Goal: Information Seeking & Learning: Learn about a topic

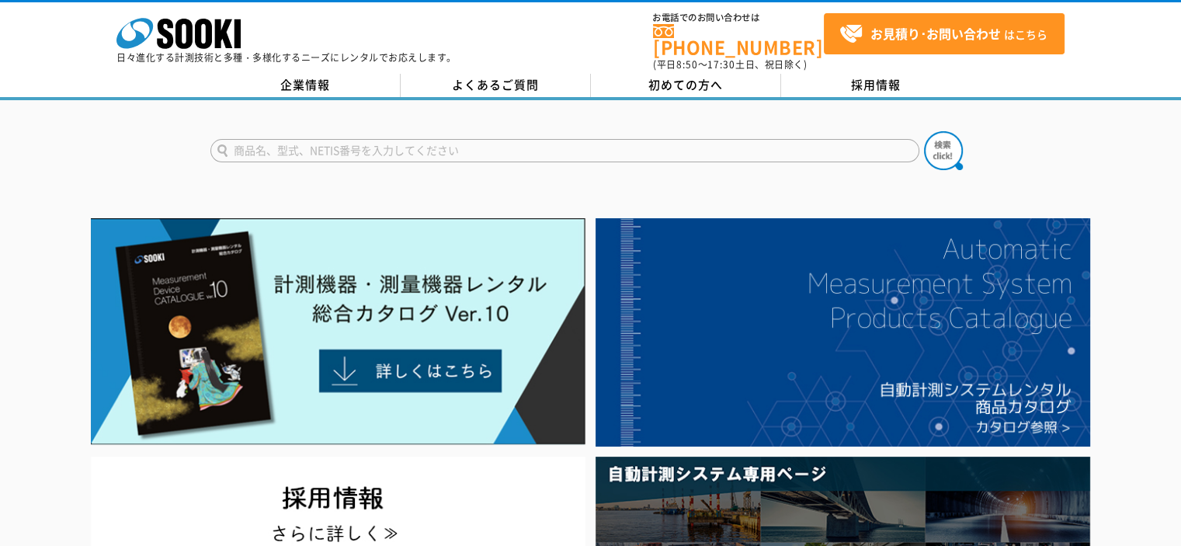
click at [348, 145] on input "text" at bounding box center [564, 150] width 709 height 23
type input "n"
type input "に"
type input "ｃｏ２"
click at [943, 134] on img at bounding box center [943, 150] width 39 height 39
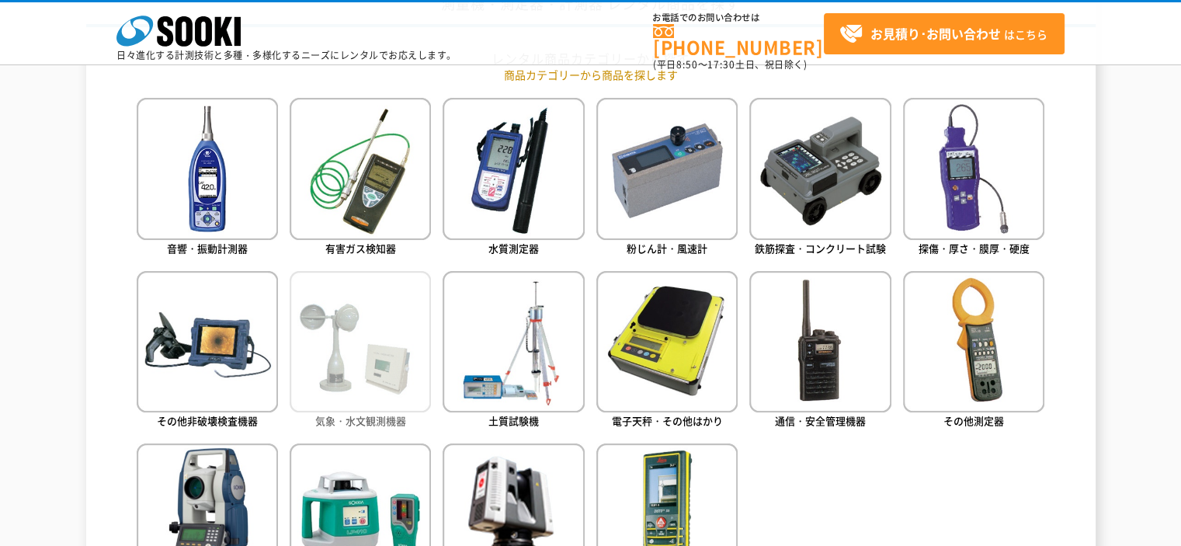
scroll to position [699, 0]
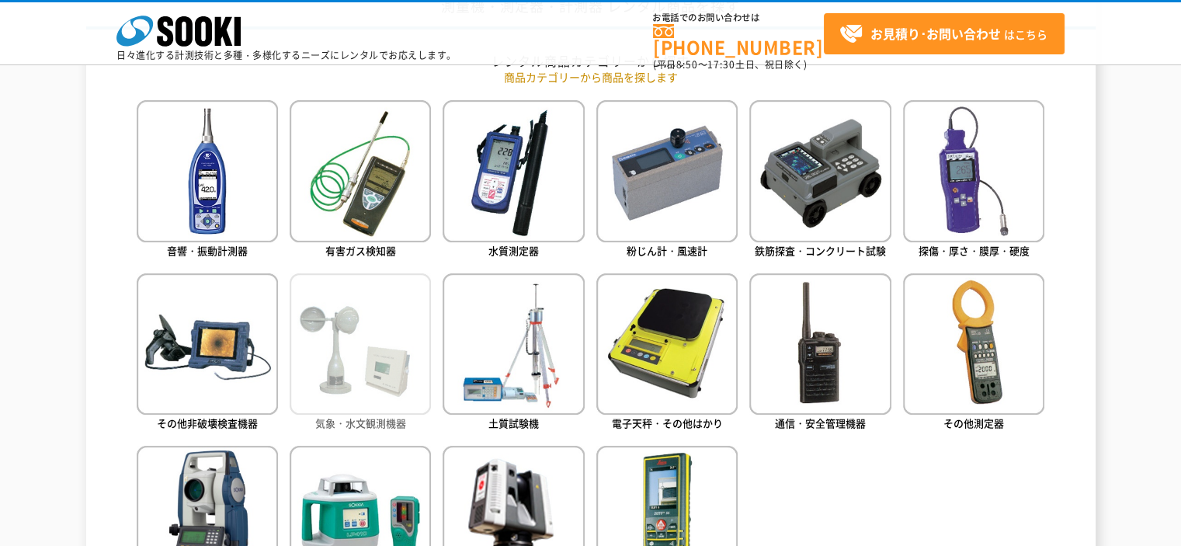
click at [361, 327] on img at bounding box center [360, 343] width 141 height 141
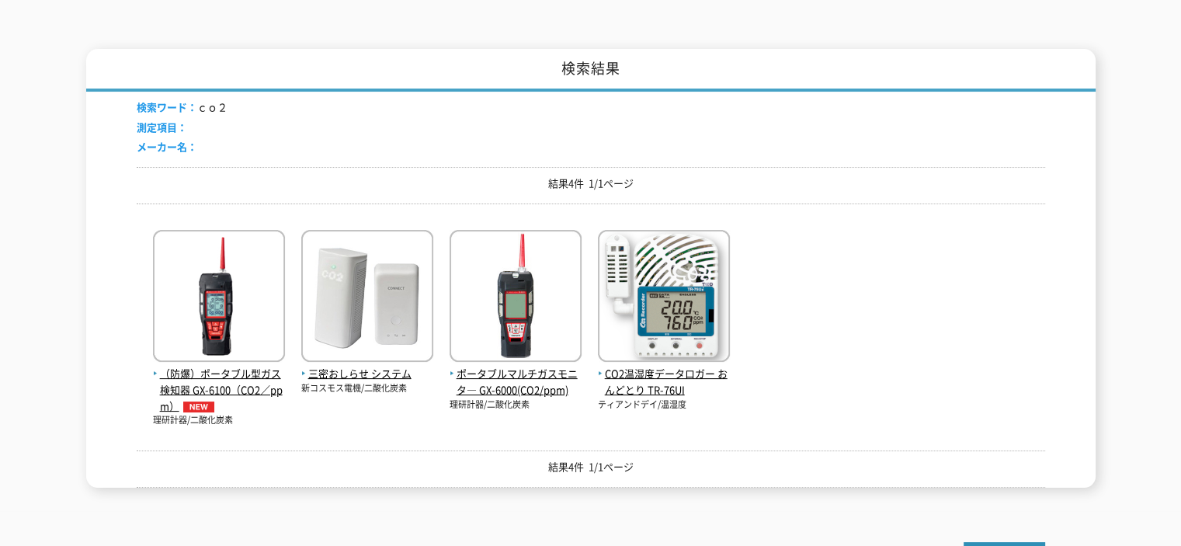
scroll to position [233, 0]
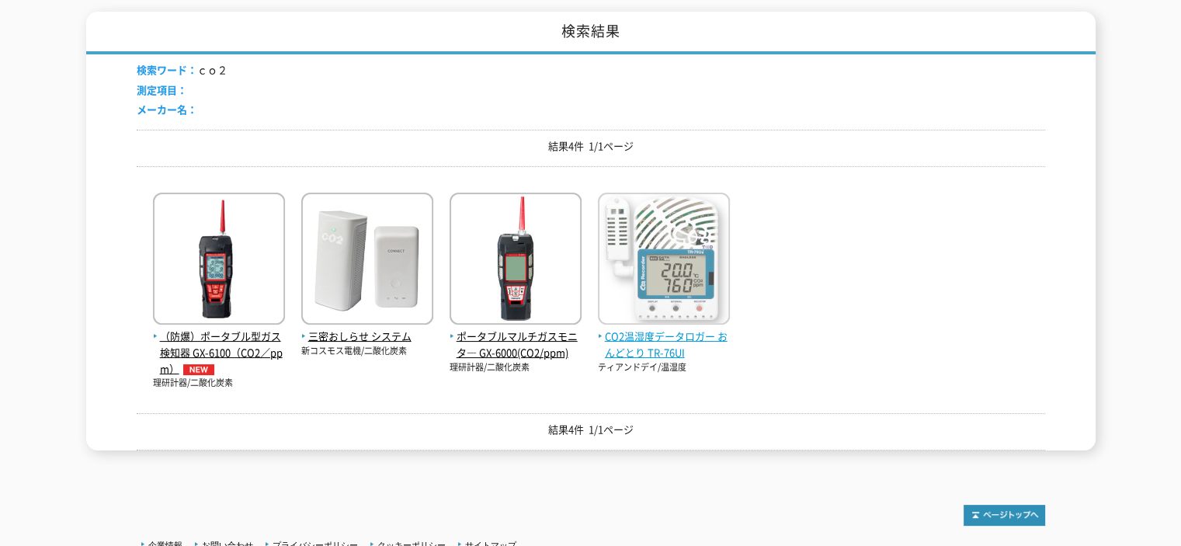
click at [643, 328] on span "CO2温湿度データロガー おんどとり TR-76UI" at bounding box center [664, 344] width 132 height 33
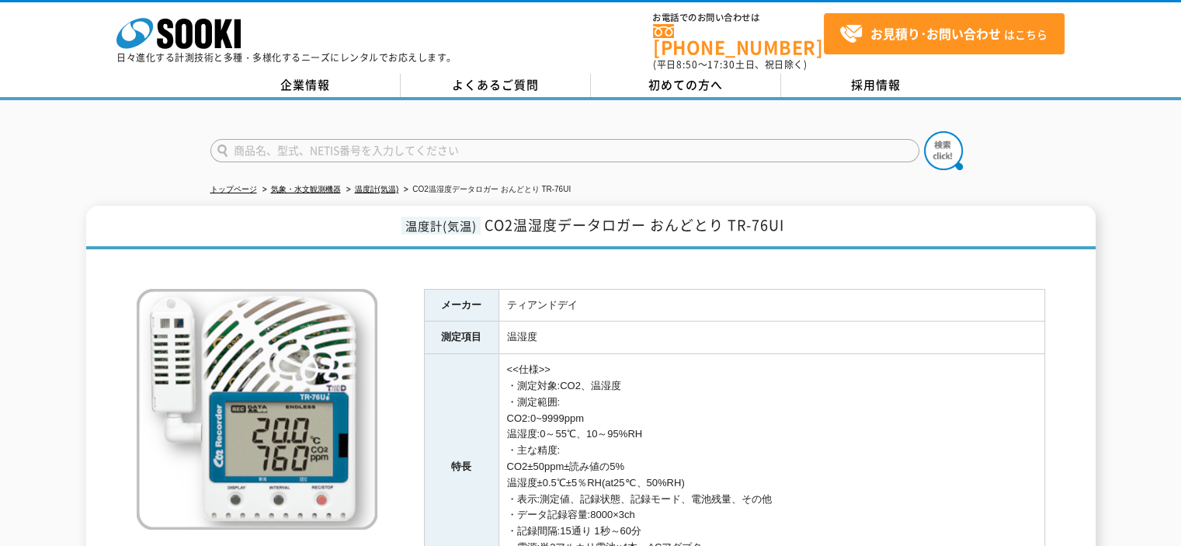
click at [653, 144] on input "text" at bounding box center [564, 150] width 709 height 23
type input "流量計"
click at [936, 139] on img at bounding box center [943, 150] width 39 height 39
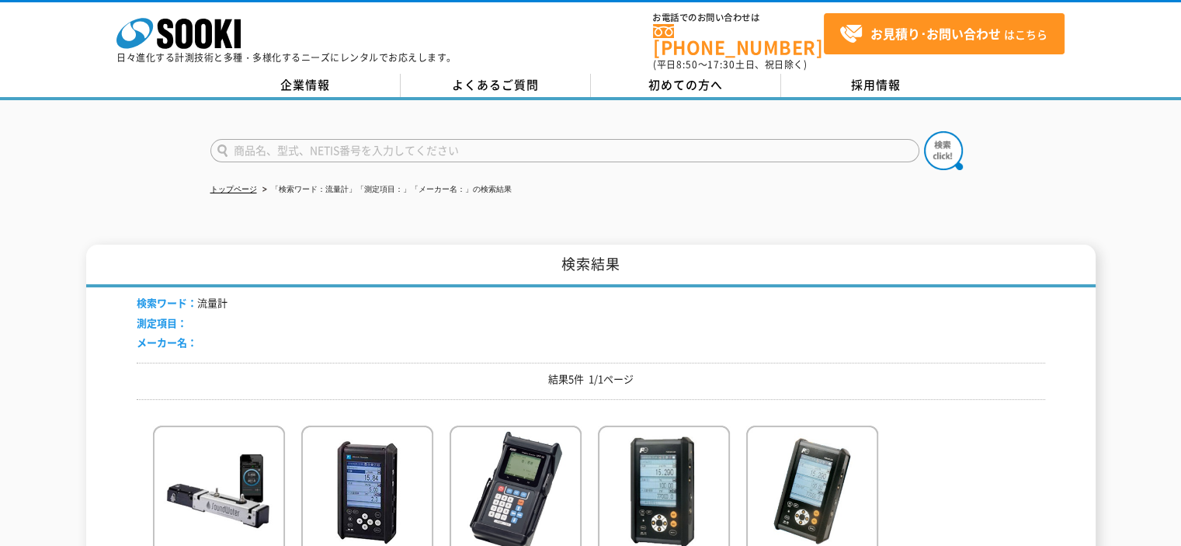
click at [369, 145] on input "text" at bounding box center [564, 150] width 709 height 23
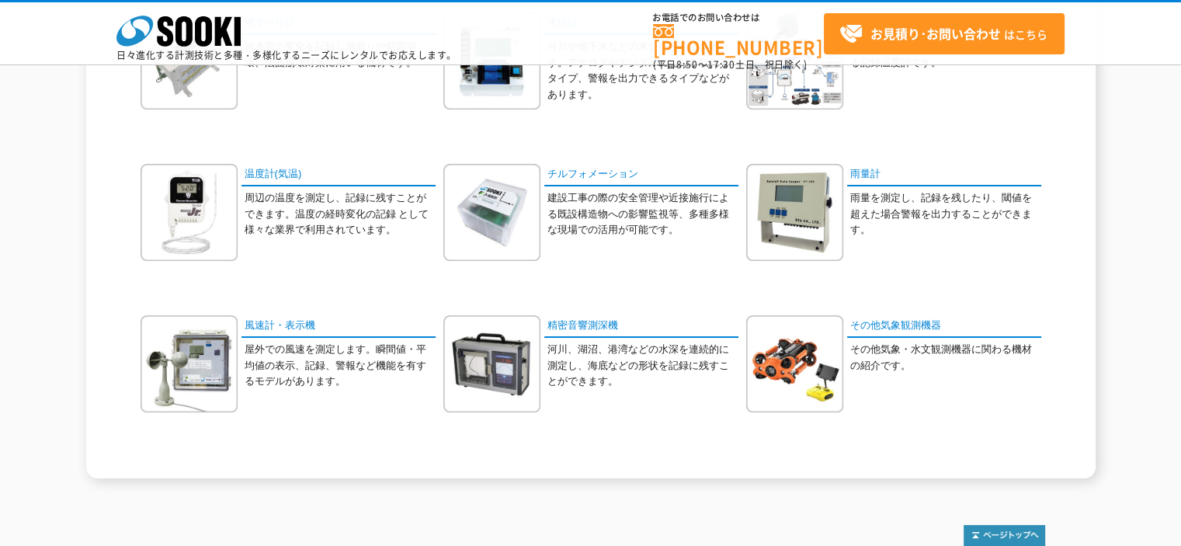
scroll to position [395, 0]
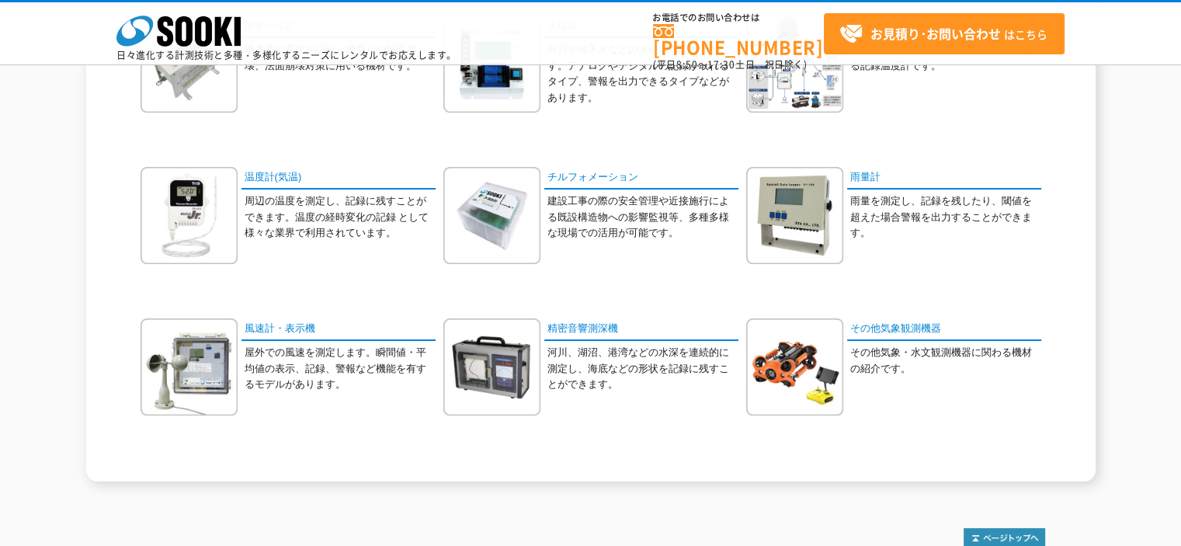
click at [318, 348] on p "屋外での風速を測定します。瞬間値・平均値の表示、記録、警報など機能を有するモデルがあります。" at bounding box center [340, 369] width 191 height 48
click at [306, 330] on link "風速計・表示機" at bounding box center [338, 329] width 194 height 23
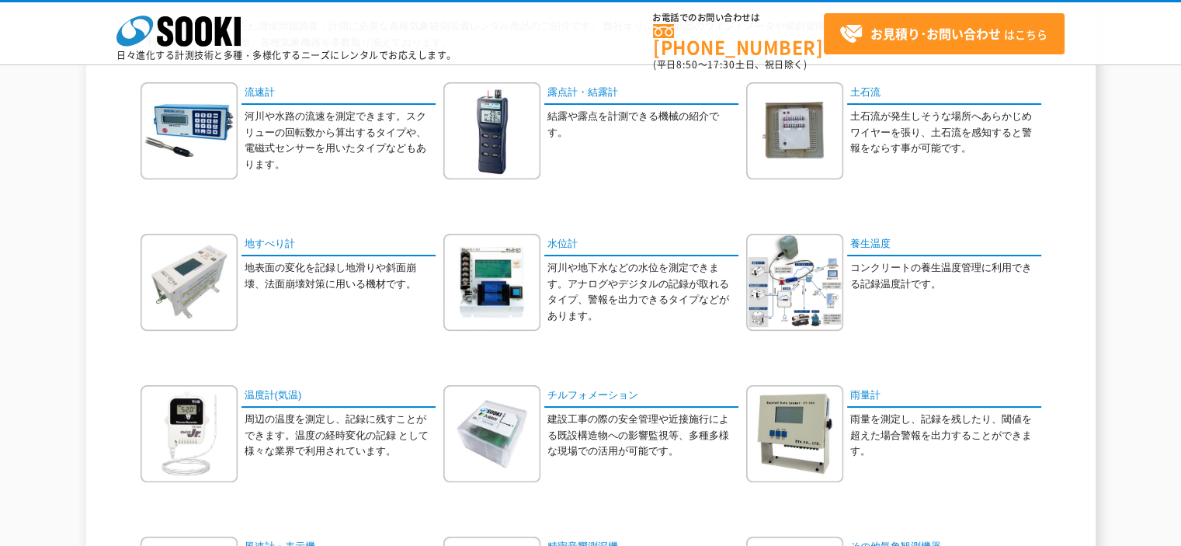
scroll to position [85, 0]
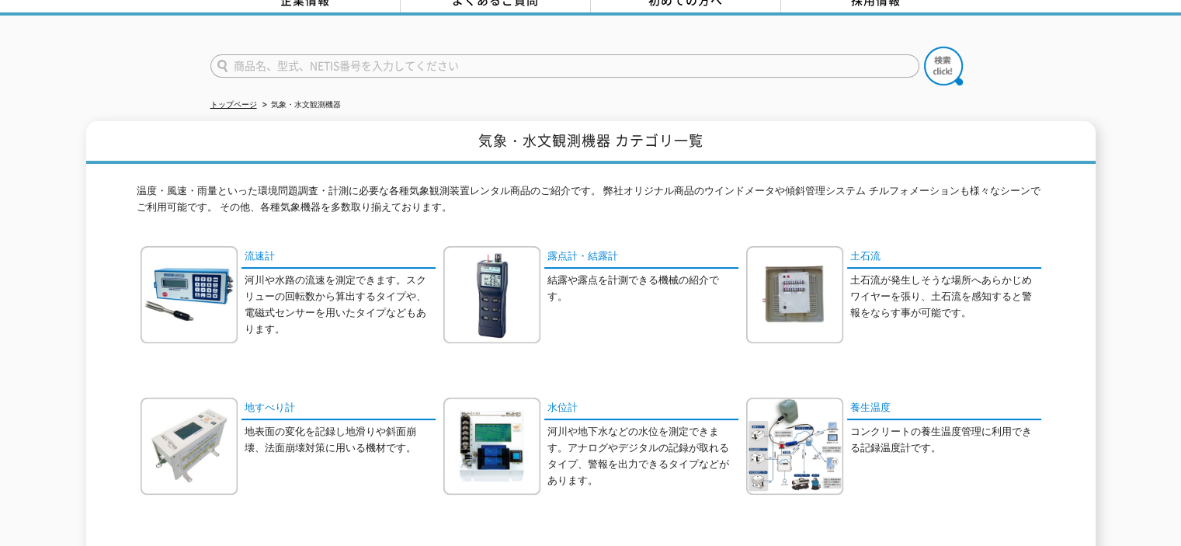
click at [394, 54] on input "text" at bounding box center [564, 65] width 709 height 23
type input "流量"
click at [929, 68] on img at bounding box center [943, 66] width 39 height 39
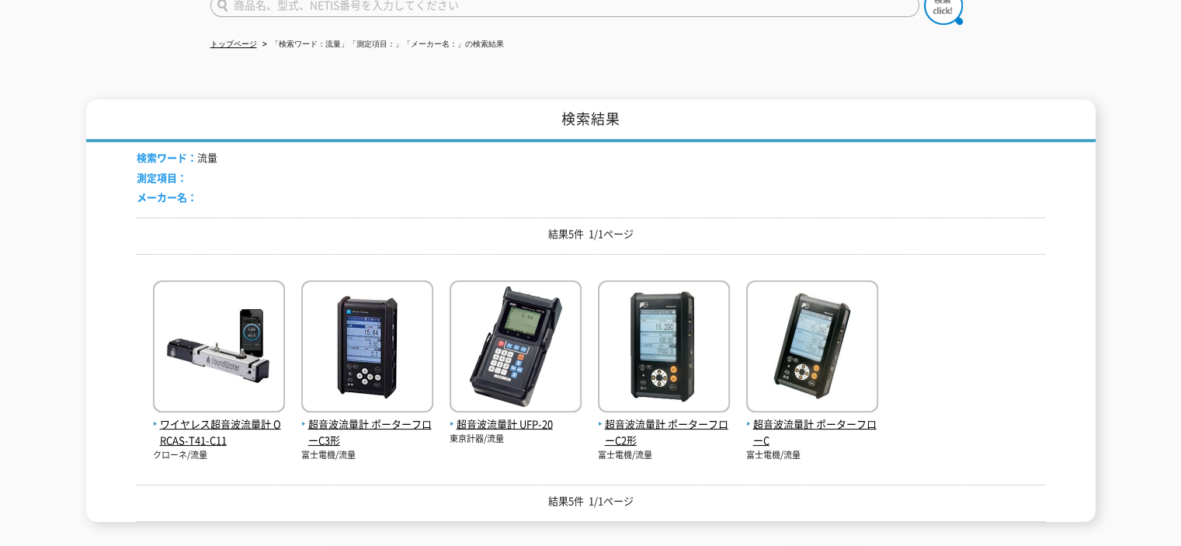
scroll to position [155, 0]
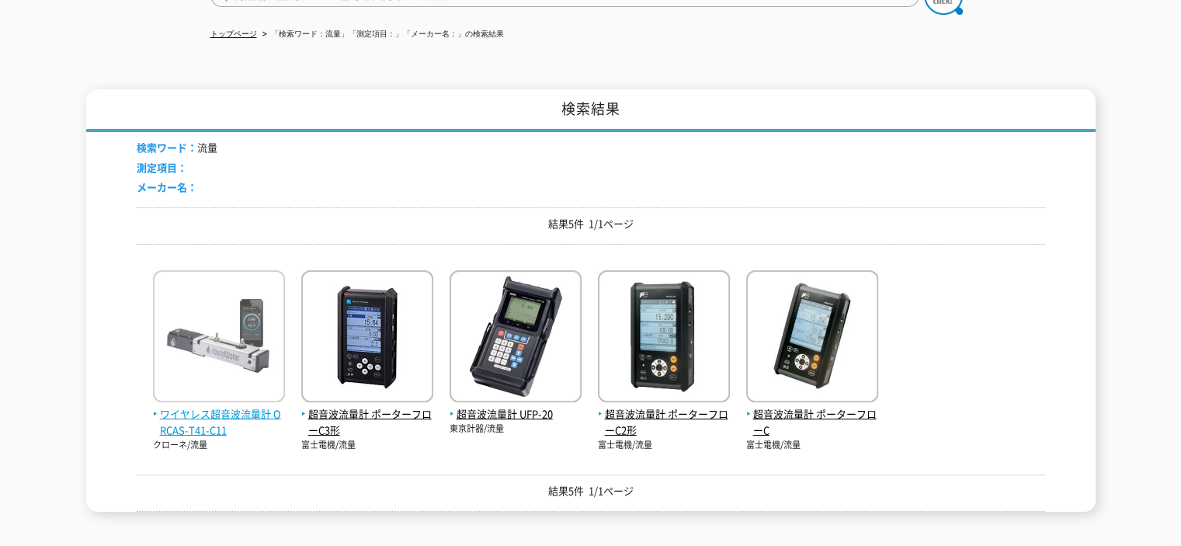
click at [187, 409] on span "ワイヤレス超音波流量計 ORCAS-T41-C11" at bounding box center [219, 422] width 132 height 33
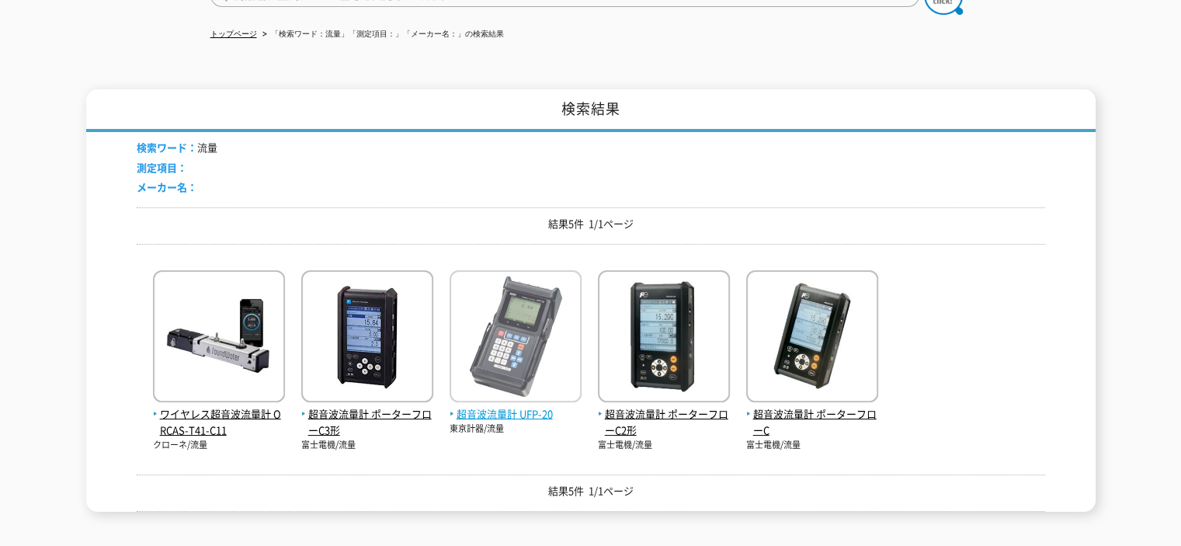
click at [533, 332] on img at bounding box center [516, 338] width 132 height 136
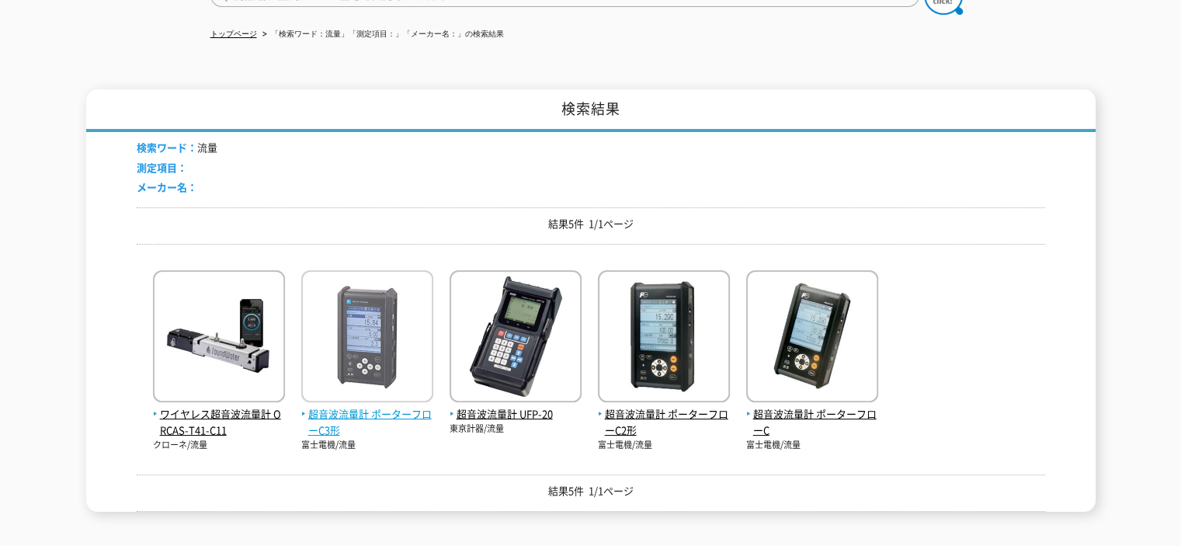
click at [420, 360] on img at bounding box center [367, 338] width 132 height 136
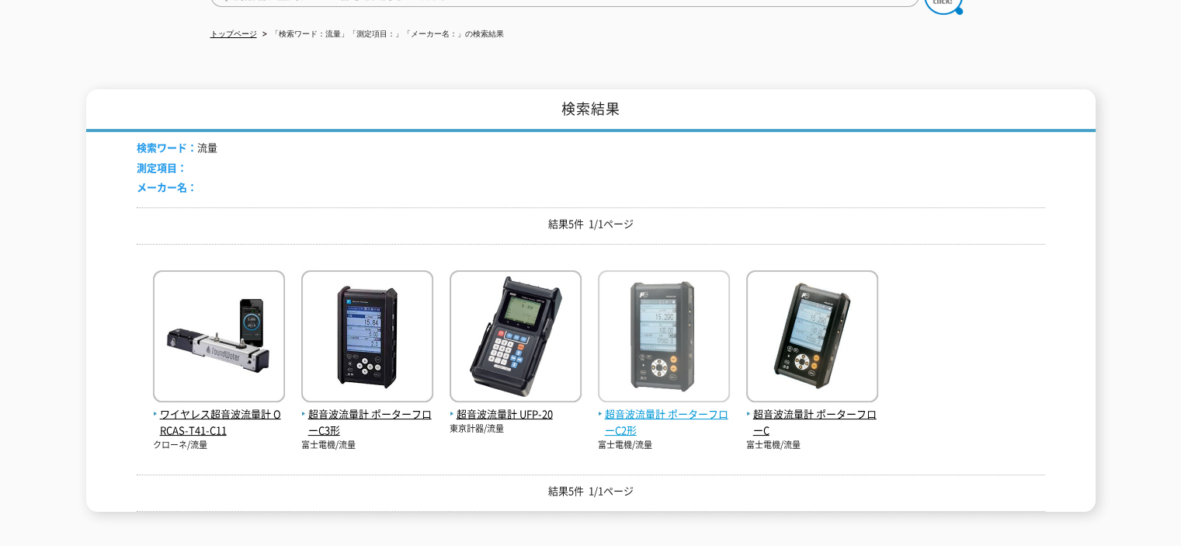
click at [672, 355] on img at bounding box center [664, 338] width 132 height 136
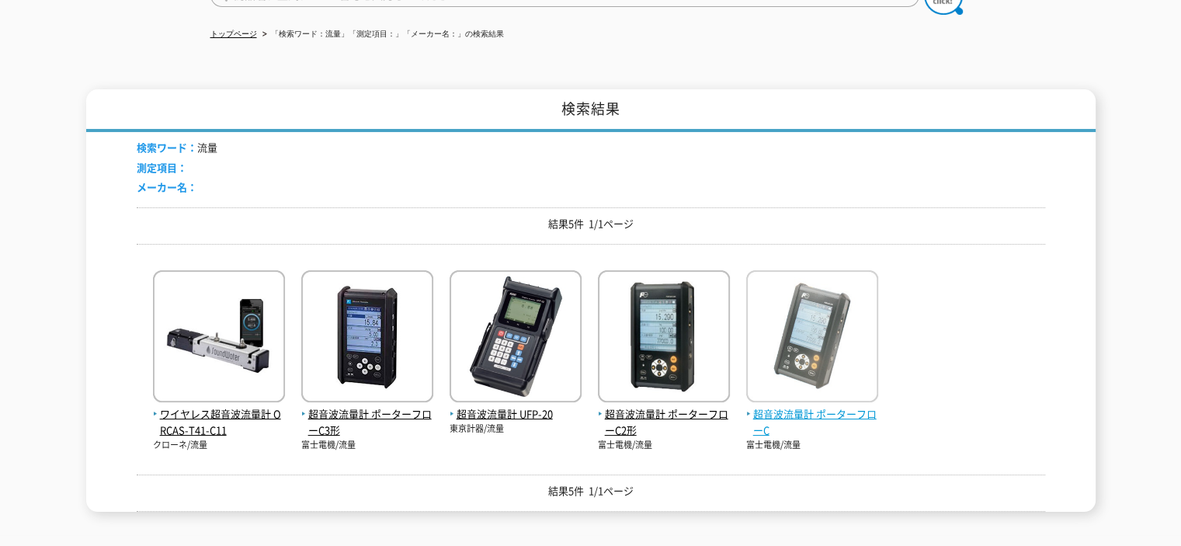
click at [783, 353] on img at bounding box center [812, 338] width 132 height 136
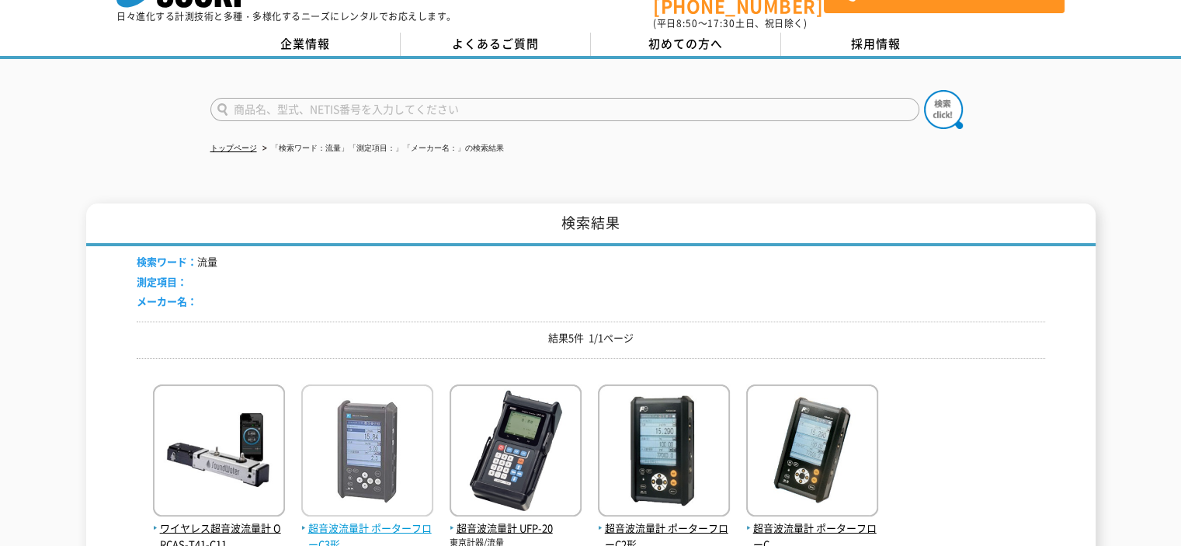
scroll to position [28, 0]
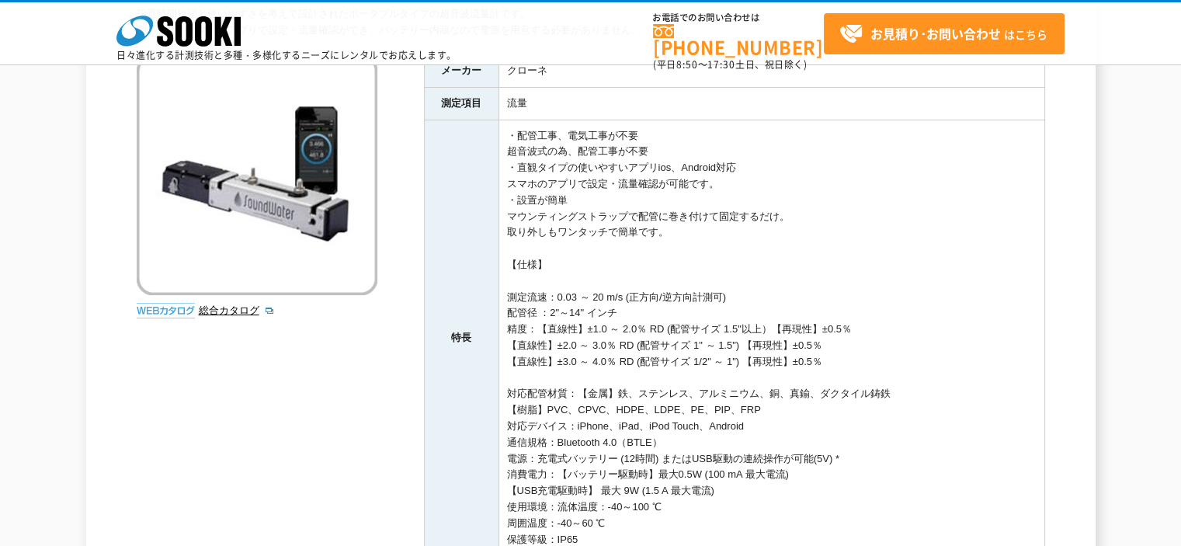
scroll to position [155, 0]
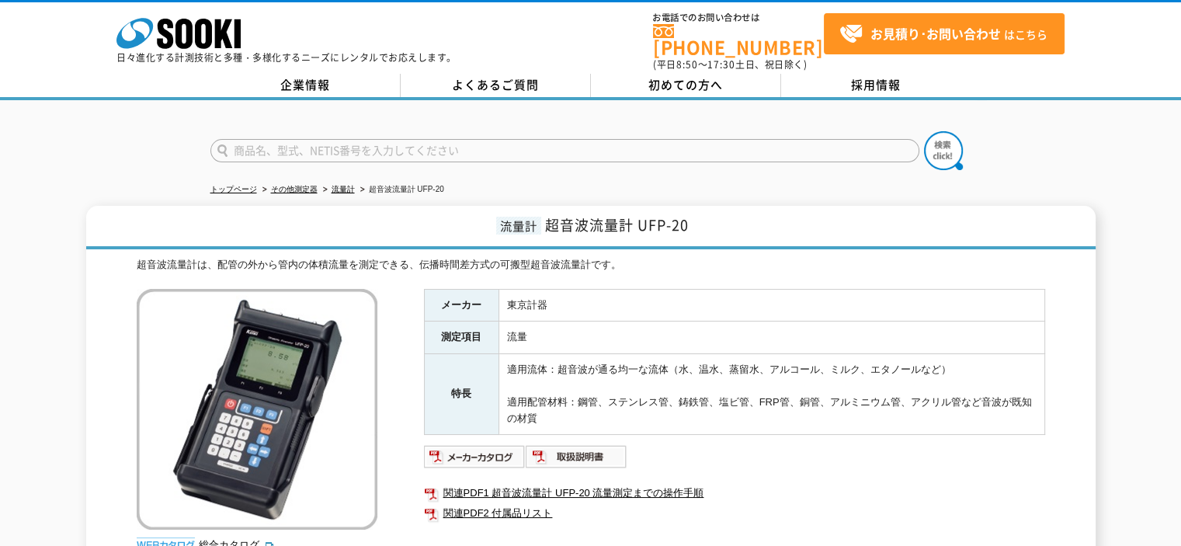
scroll to position [78, 0]
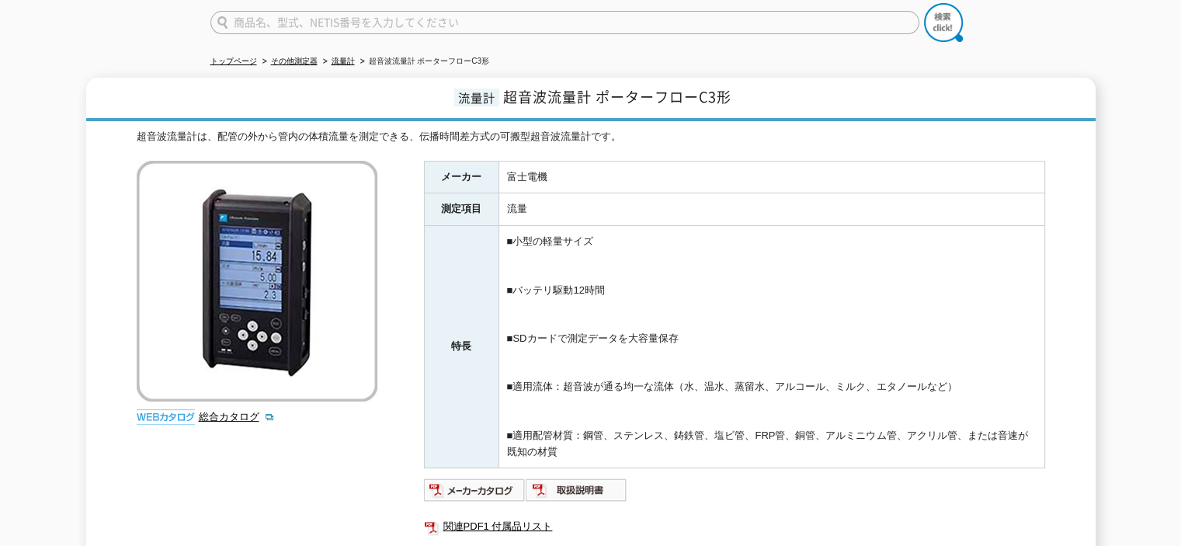
scroll to position [155, 0]
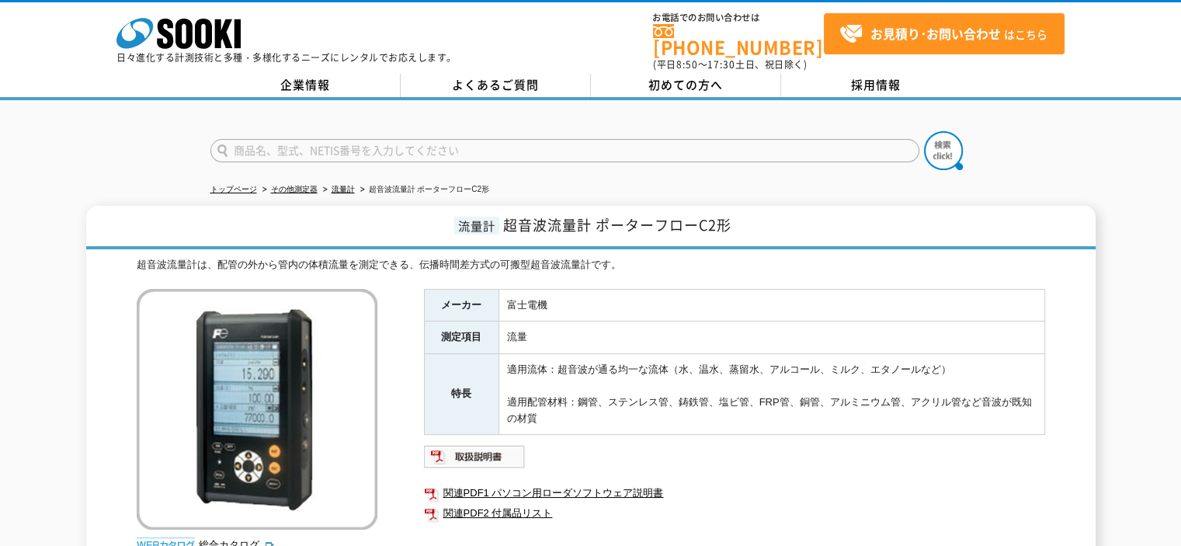
scroll to position [78, 0]
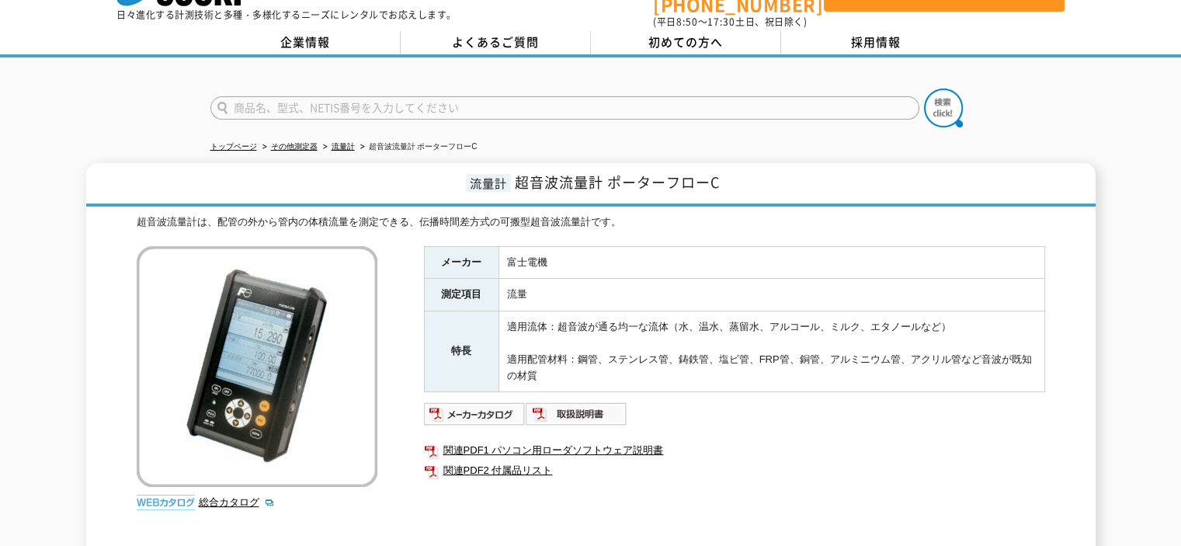
scroll to position [78, 0]
